Goal: Task Accomplishment & Management: Manage account settings

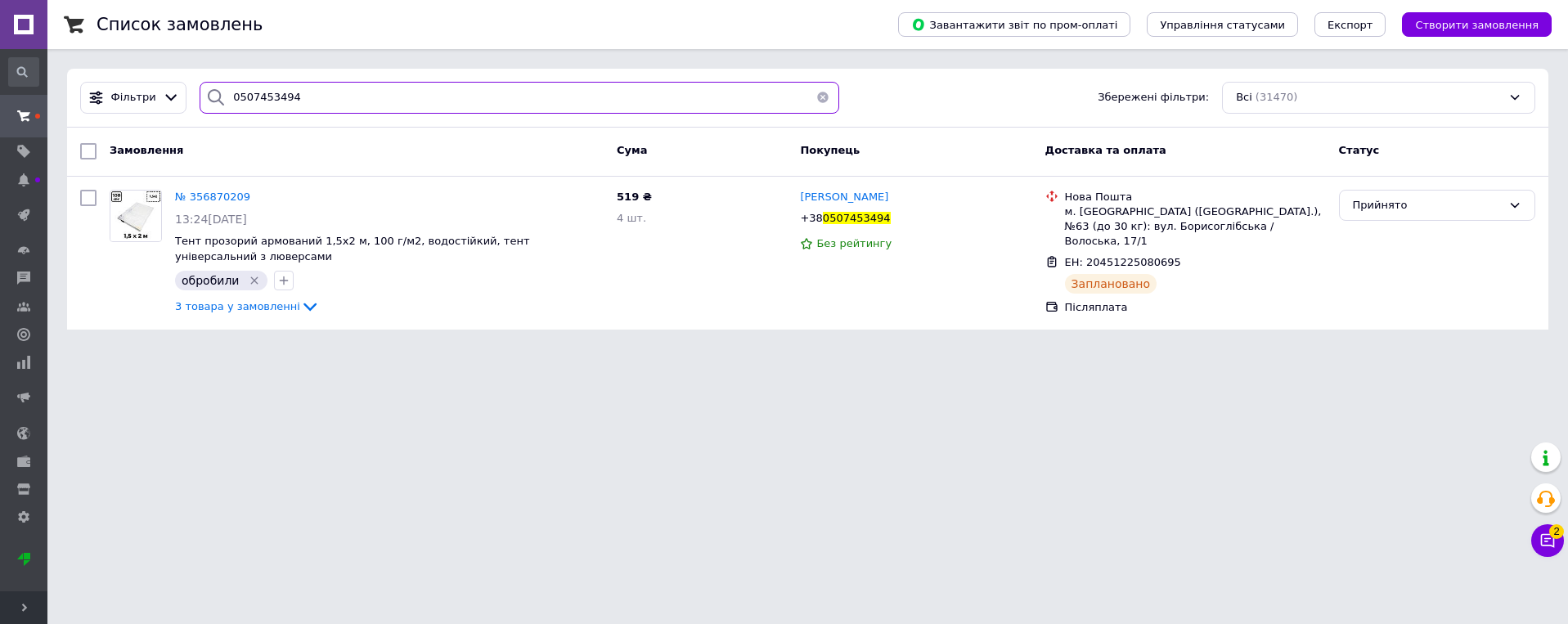
drag, startPoint x: 269, startPoint y: 100, endPoint x: 200, endPoint y: 114, distance: 70.4
click at [200, 114] on div "Фільтри 0507453494 Збережені фільтри: Всі (31470)" at bounding box center [808, 98] width 1482 height 59
paste input "962677983"
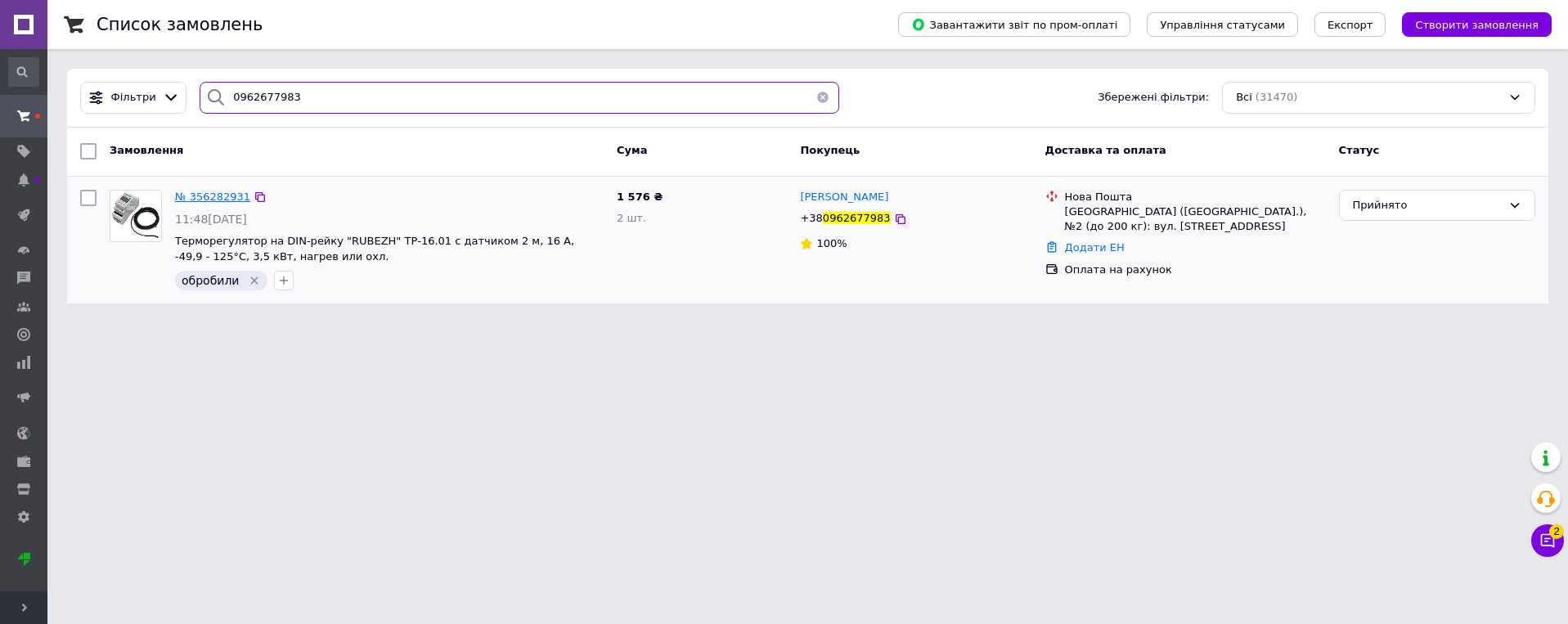
type input "0962677983"
click at [207, 196] on span "№ 356282931" at bounding box center [212, 196] width 75 height 12
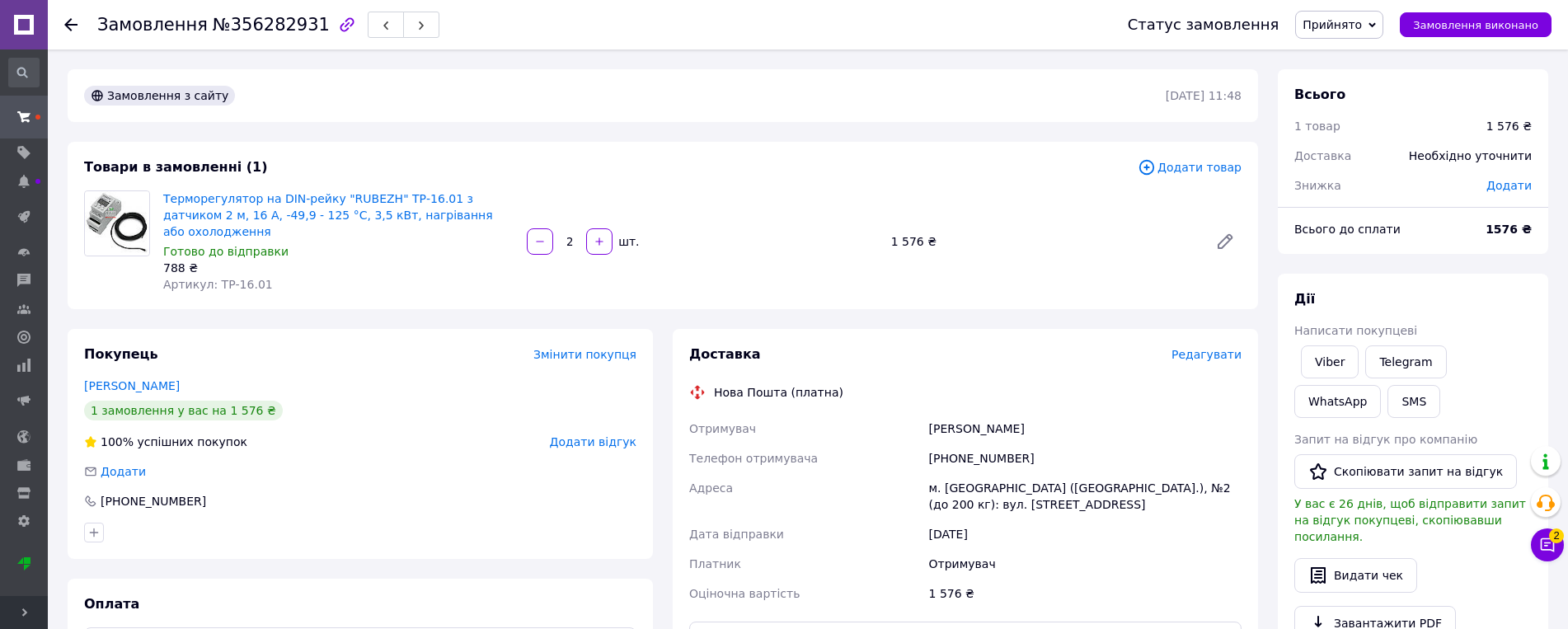
click at [1221, 347] on span "Редагувати" at bounding box center [1206, 354] width 70 height 14
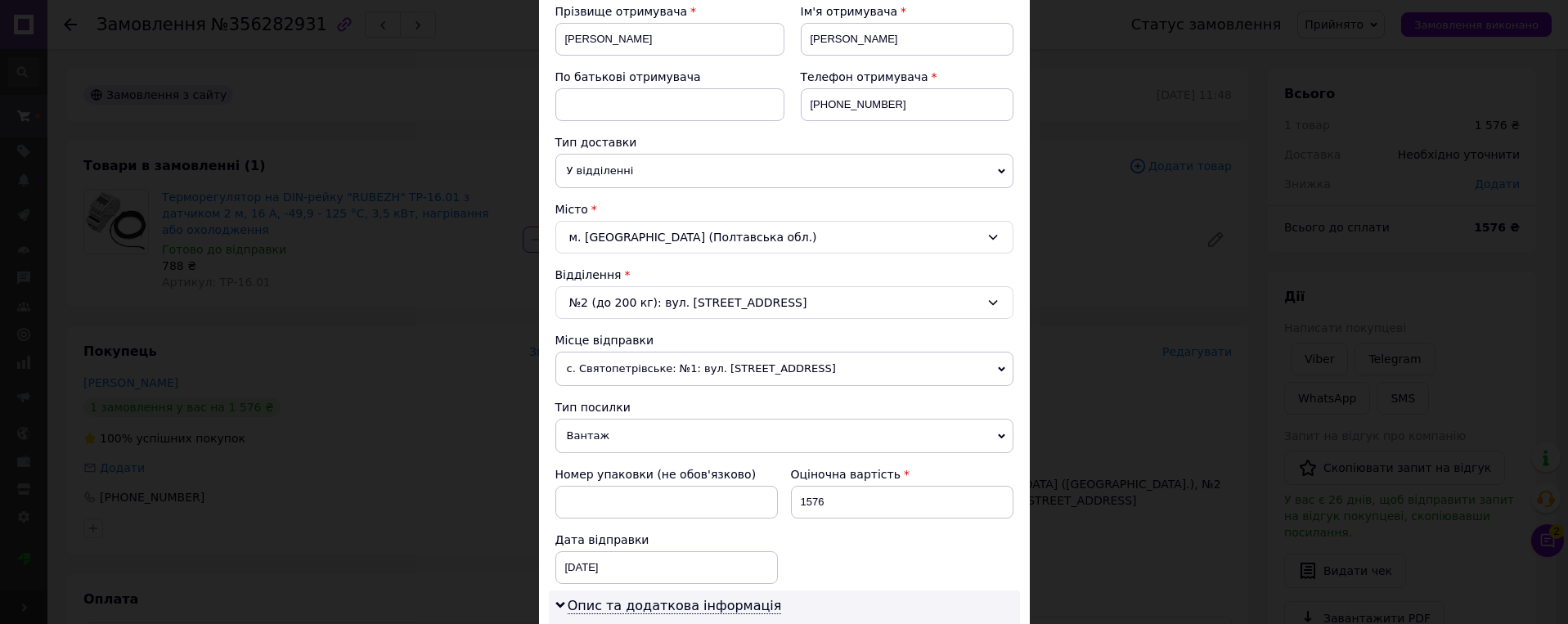
scroll to position [327, 0]
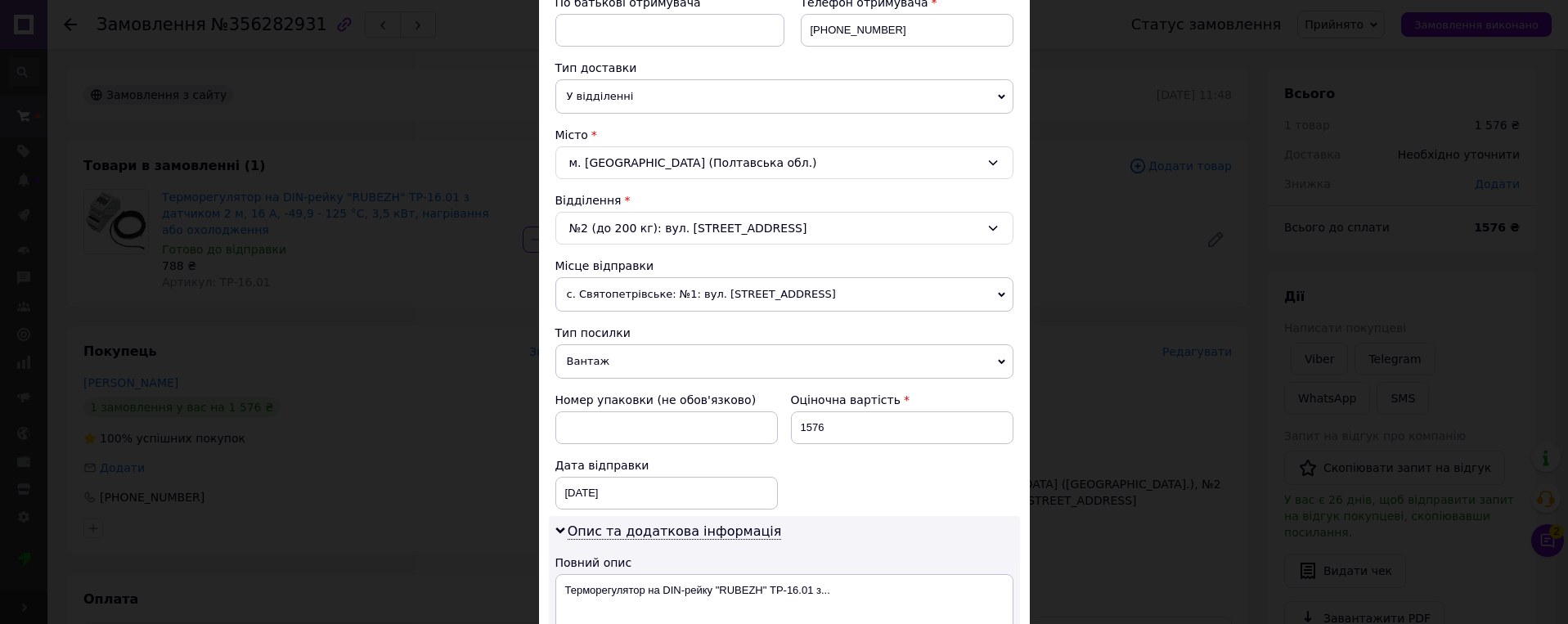
click at [841, 291] on span "с. Святопетрівське: №1: вул. [STREET_ADDRESS]" at bounding box center [784, 295] width 458 height 35
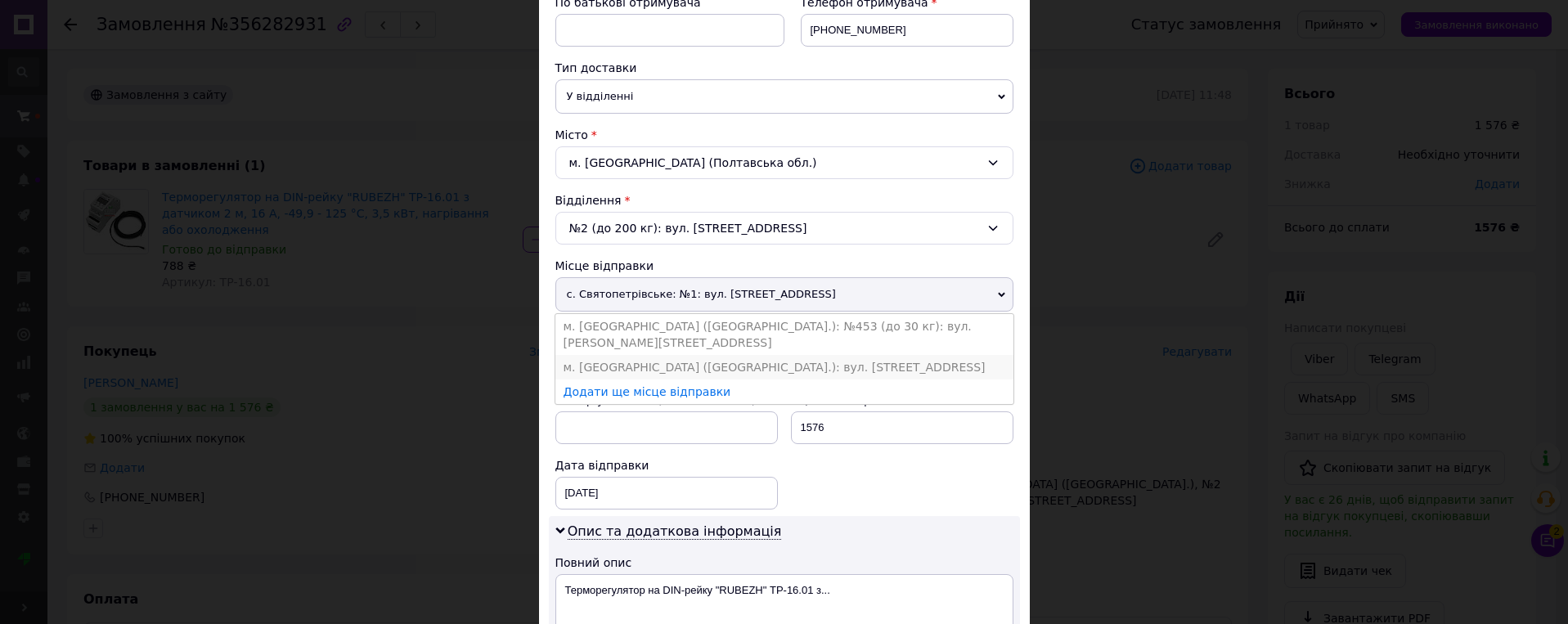
click at [808, 355] on li "м. [GEOGRAPHIC_DATA] ([GEOGRAPHIC_DATA].): вул. [STREET_ADDRESS]" at bounding box center [784, 368] width 458 height 25
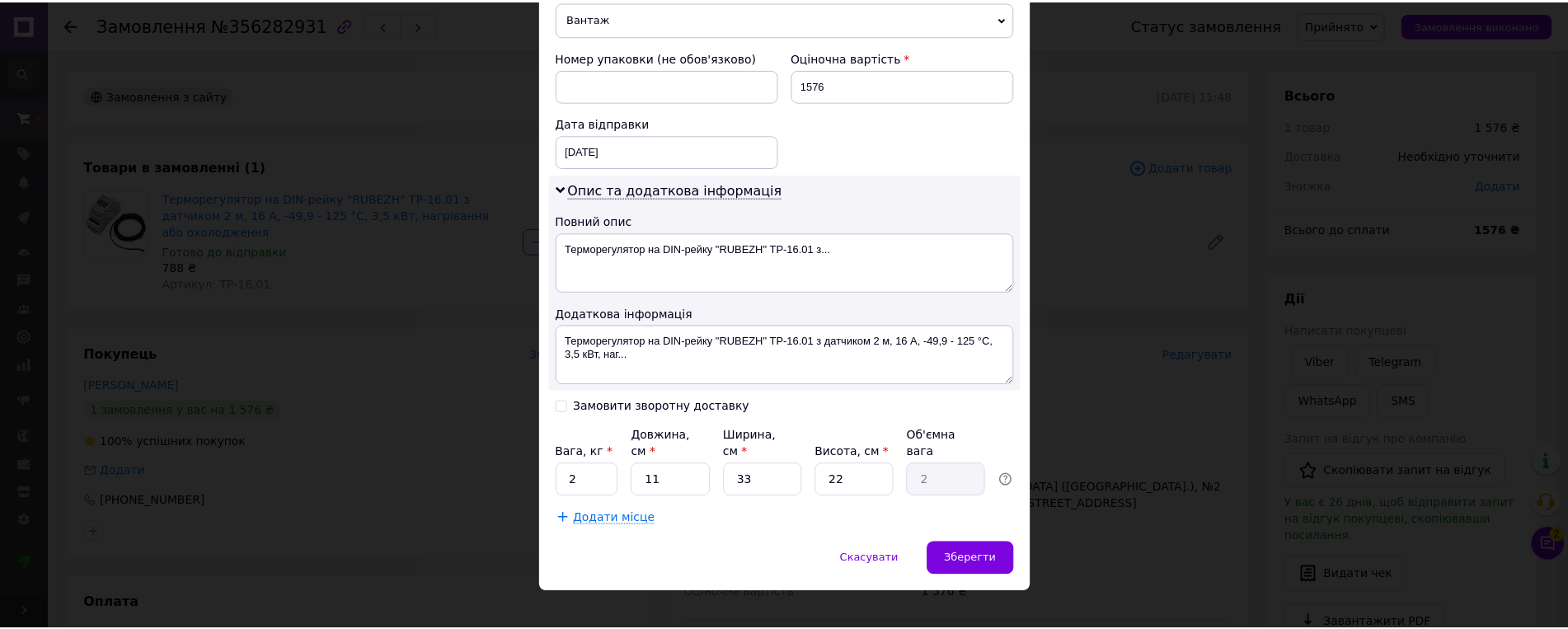
scroll to position [680, 0]
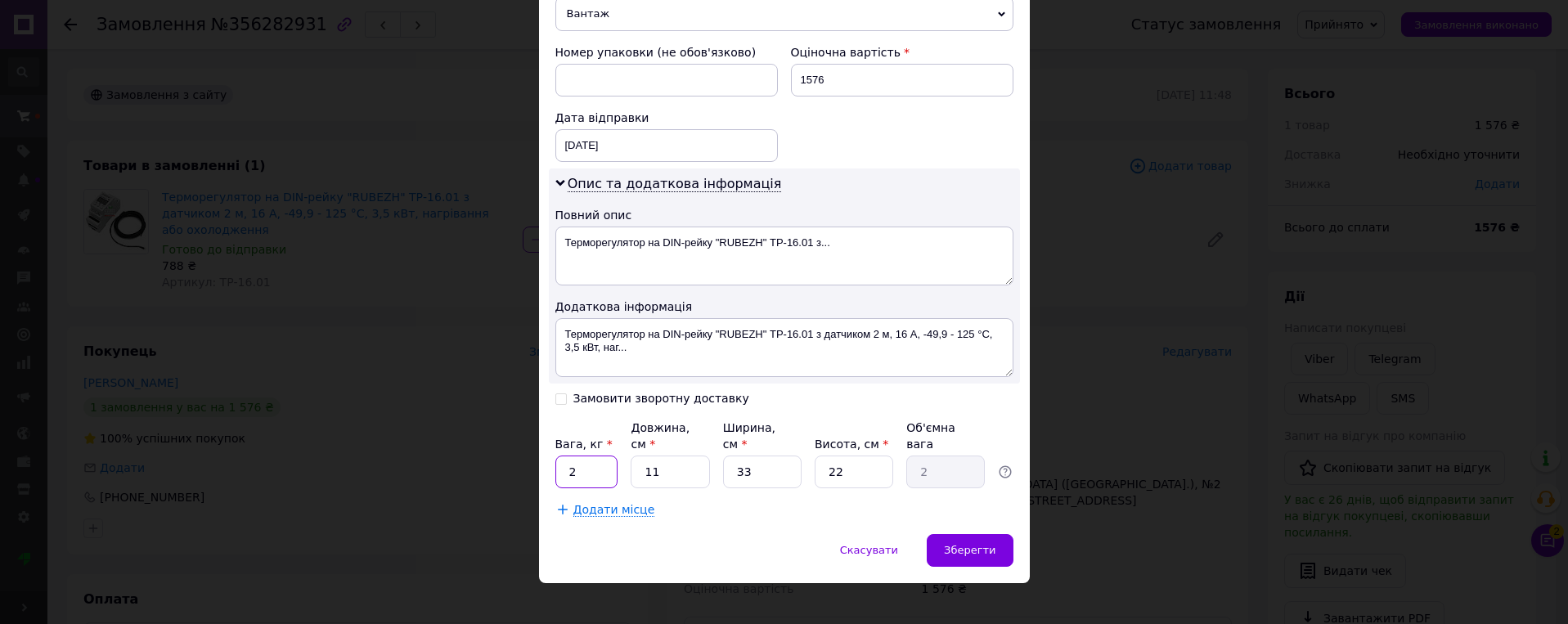
drag, startPoint x: 573, startPoint y: 452, endPoint x: 561, endPoint y: 452, distance: 12.0
click at [561, 455] on input "2" at bounding box center [587, 471] width 63 height 33
type input "0.4"
type input "1"
type input "0.18"
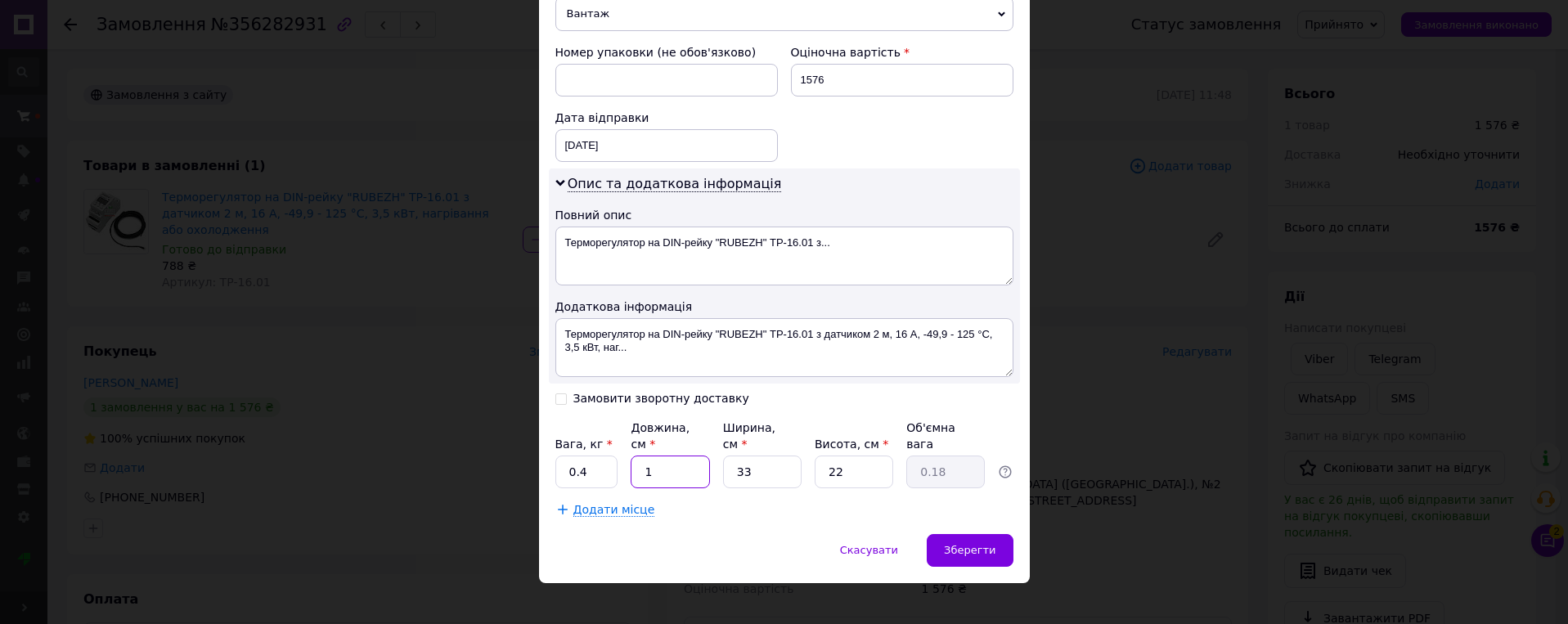
type input "17"
type input "3.09"
type input "17"
type input "1"
type input "0.1"
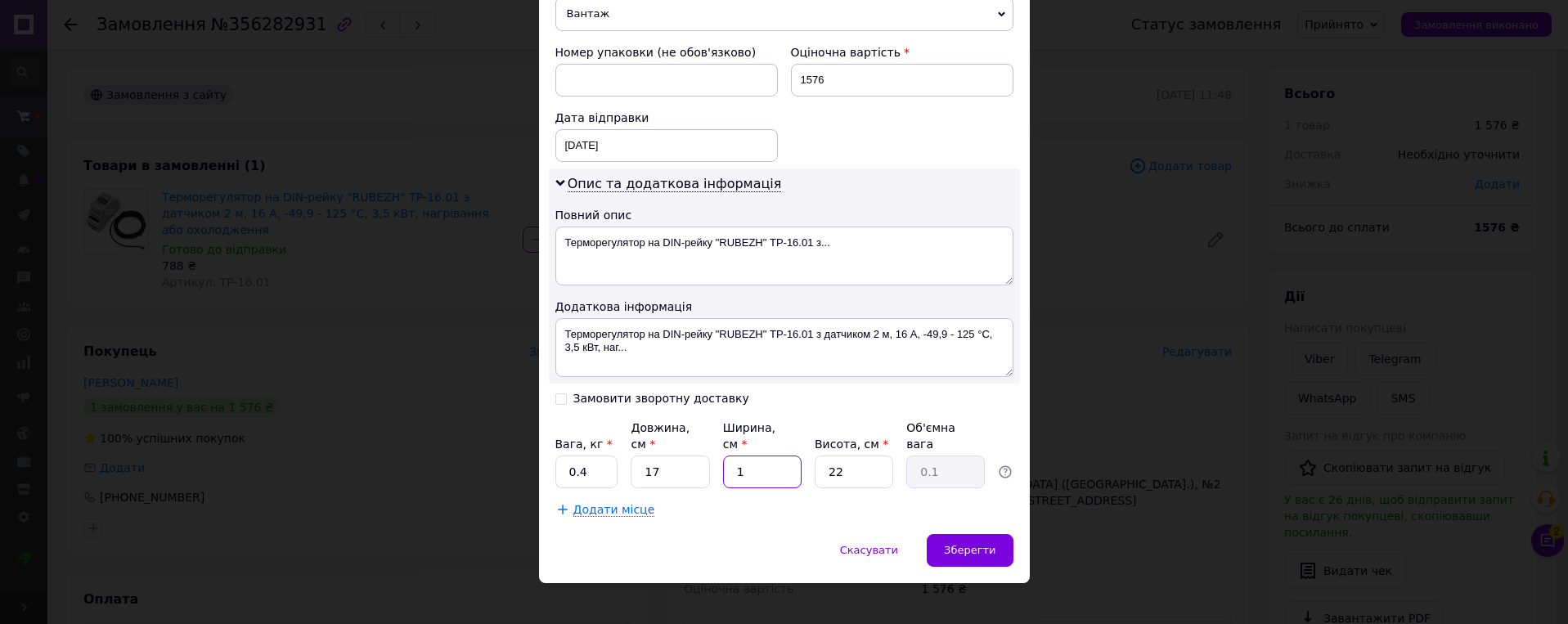
type input "12"
type input "1.12"
type input "12"
type input "1"
type input "0.1"
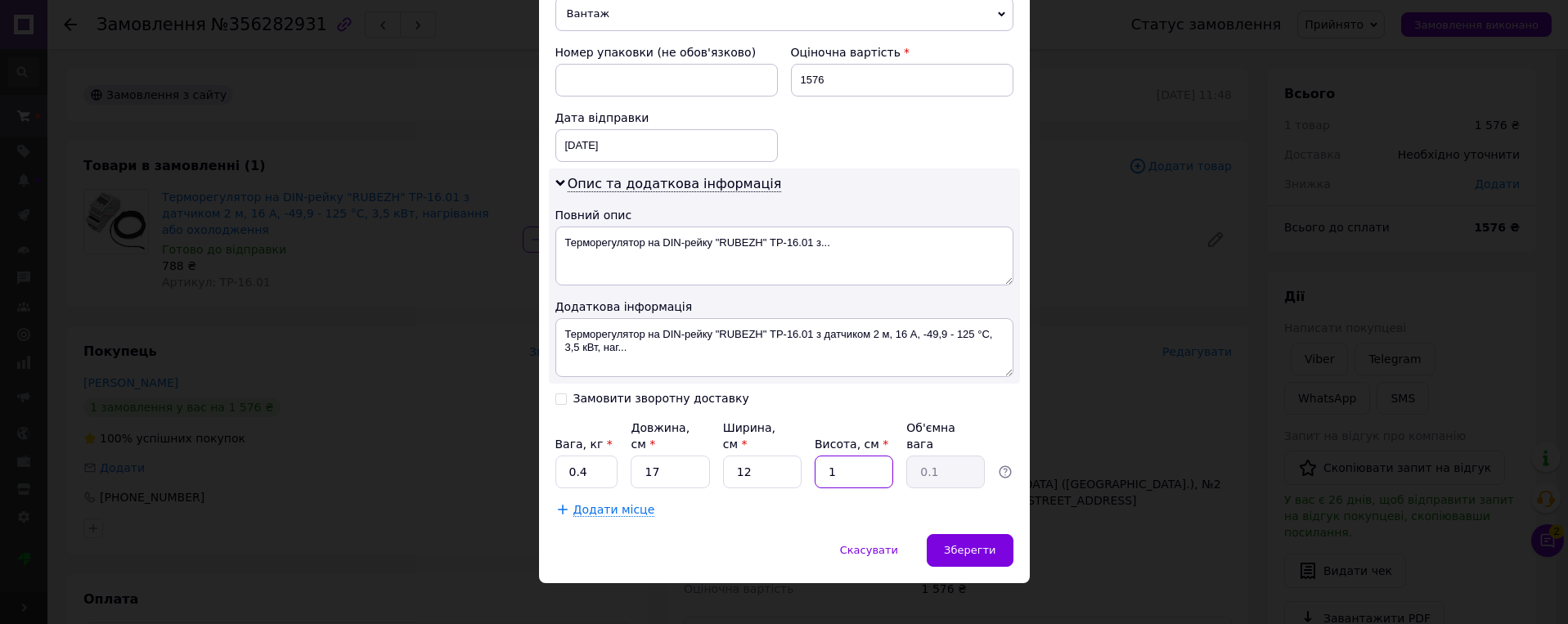
type input "10"
type input "0.51"
type input "10"
click at [992, 534] on div "Зберегти" at bounding box center [969, 550] width 85 height 33
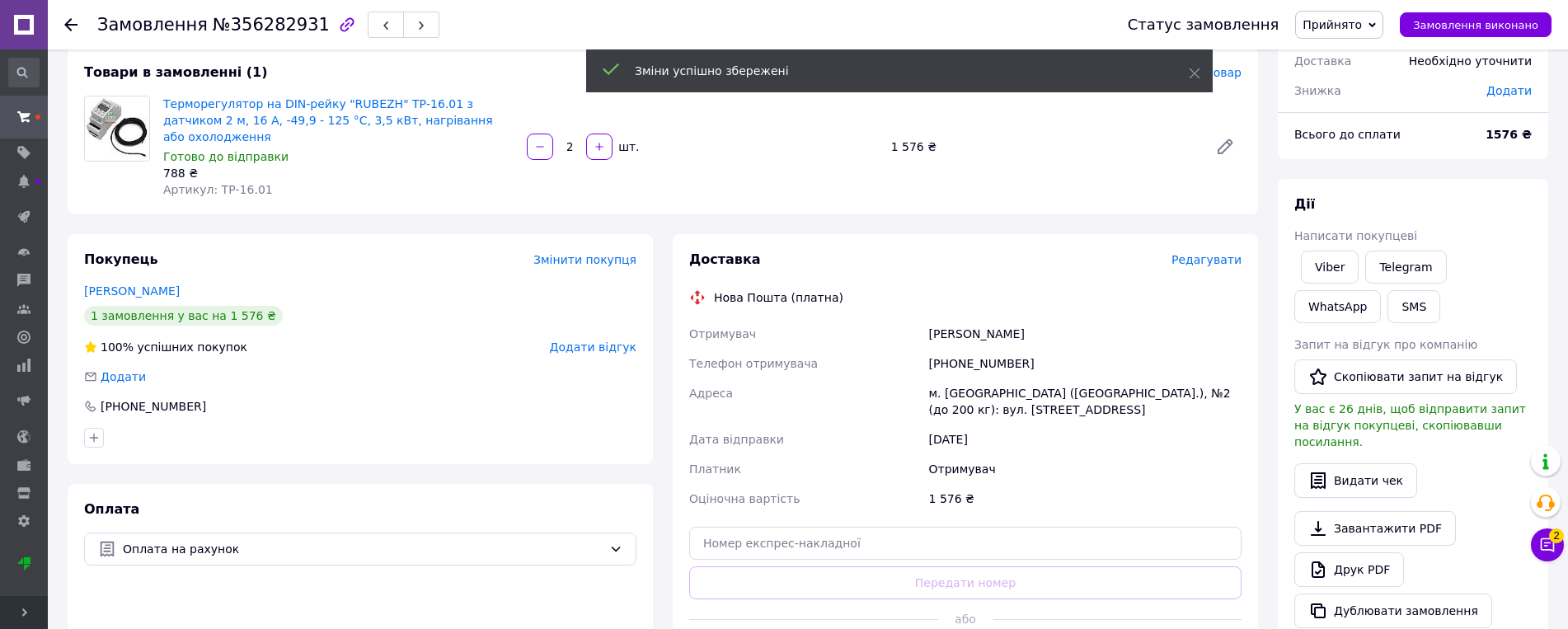
scroll to position [248, 0]
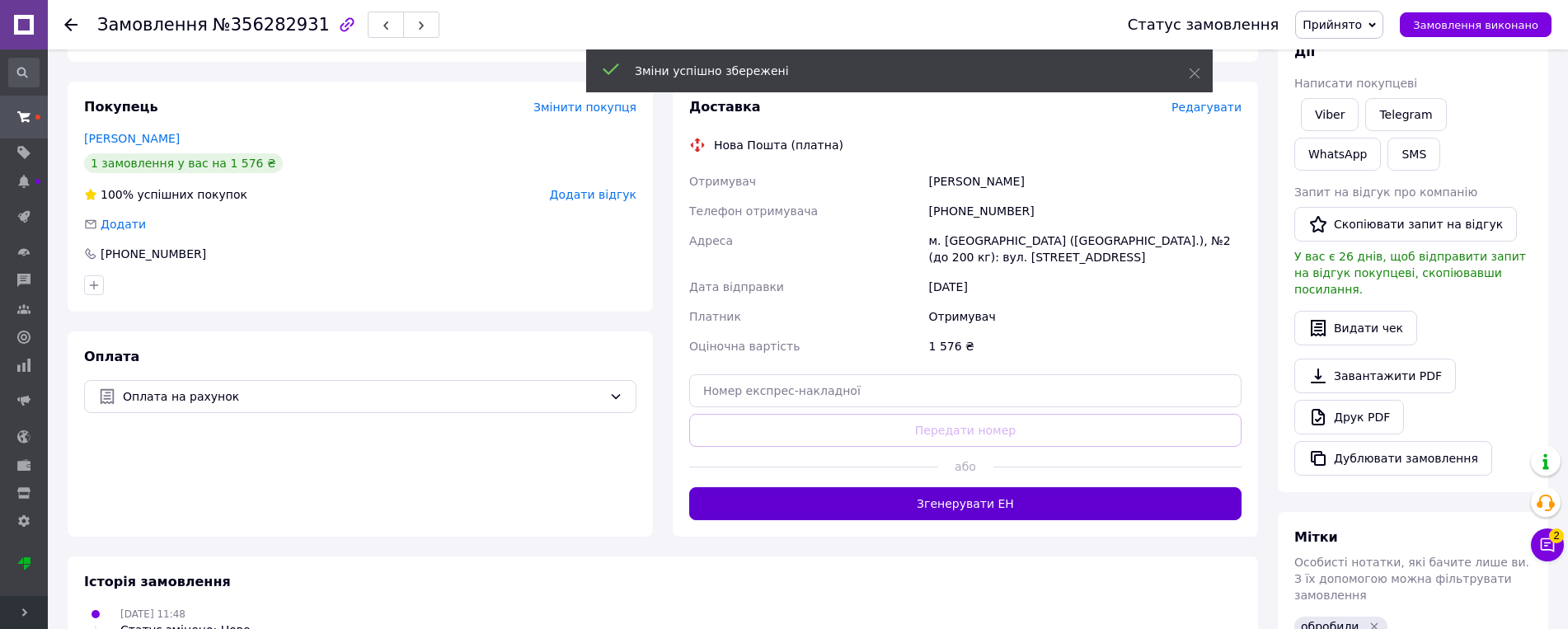
click at [1023, 487] on button "Згенерувати ЕН" at bounding box center [965, 503] width 553 height 33
